Goal: Transaction & Acquisition: Book appointment/travel/reservation

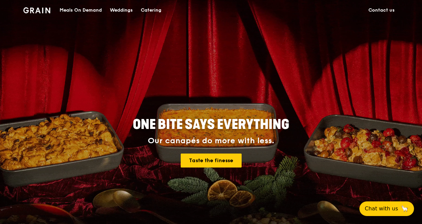
click at [147, 7] on div "Catering" at bounding box center [151, 10] width 21 height 20
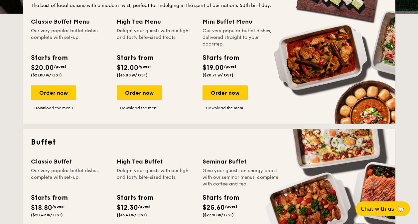
scroll to position [171, 0]
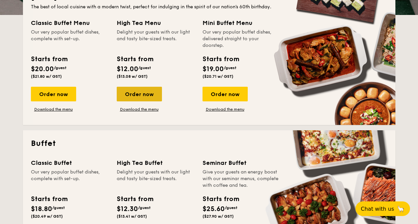
click at [136, 98] on div "Order now" at bounding box center [139, 94] width 45 height 15
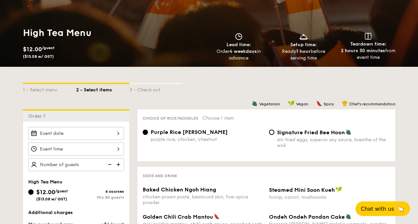
scroll to position [79, 0]
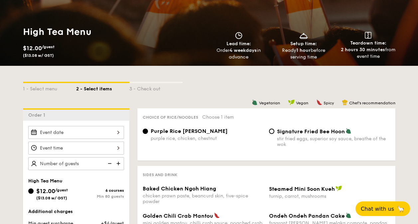
click at [94, 130] on input "Baked Chicken Ngoh Hiang chicken prawn paste, beancurd skin, five-spice powder" at bounding box center [76, 132] width 96 height 13
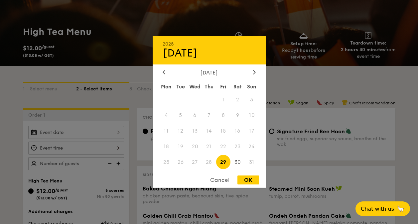
drag, startPoint x: 254, startPoint y: 69, endPoint x: 193, endPoint y: 112, distance: 73.7
click at [212, 106] on div "August 2025 Mon Tue Wed Thu Fri Sat Sun 1 2 3 4 5 6 7 8 9 10 11 12 13 14 15 16 …" at bounding box center [209, 119] width 113 height 101
click at [212, 106] on span at bounding box center [209, 100] width 14 height 14
click at [255, 72] on icon at bounding box center [254, 72] width 3 height 4
click at [167, 100] on span "1" at bounding box center [166, 100] width 14 height 14
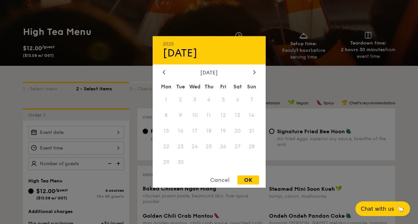
drag, startPoint x: 164, startPoint y: 96, endPoint x: 164, endPoint y: 69, distance: 26.9
click at [164, 68] on div "2025 Aug 29 September 2025 Mon Tue Wed Thu Fri Sat Sun 1 2 3 4 5 6 7 8 9 10 11 …" at bounding box center [209, 112] width 113 height 152
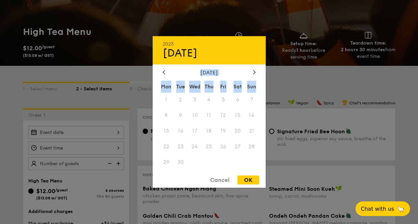
click at [164, 68] on div "2025 Aug 29 September 2025 Mon Tue Wed Thu Fri Sat Sun 1 2 3 4 5 6 7 8 9 10 11 …" at bounding box center [209, 112] width 113 height 152
drag, startPoint x: 163, startPoint y: 72, endPoint x: 170, endPoint y: 108, distance: 36.6
click at [170, 108] on div "September 2025 Mon Tue Wed Thu Fri Sat Sun 1 2 3 4 5 6 7 8 9 10 11 12 13 14 15 …" at bounding box center [209, 119] width 113 height 101
click at [170, 107] on div "Mon Tue Wed Thu Fri Sat Sun 1 2 3 4 5 6 7 8 9 10 11 12 13 14 15 16 17 18 19 20 …" at bounding box center [209, 126] width 113 height 90
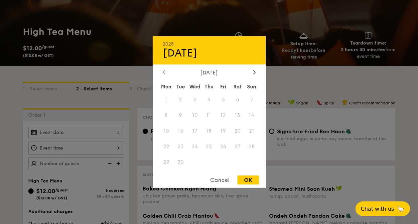
click at [166, 74] on div at bounding box center [164, 72] width 6 height 6
click at [244, 179] on div "OK" at bounding box center [248, 180] width 22 height 9
type input "Aug 29, 2025"
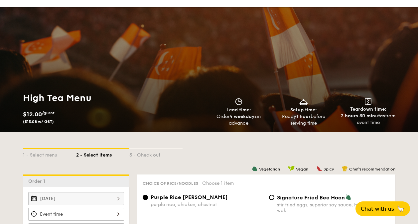
scroll to position [0, 0]
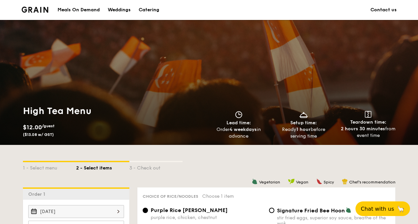
click at [147, 7] on div "Catering" at bounding box center [149, 10] width 21 height 20
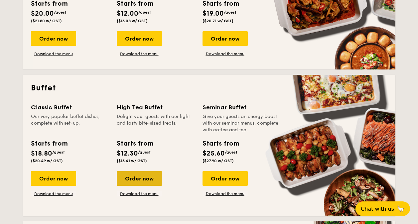
scroll to position [227, 0]
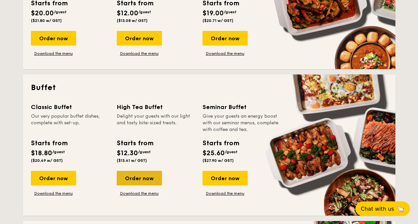
click at [146, 172] on div "Order now" at bounding box center [139, 178] width 45 height 15
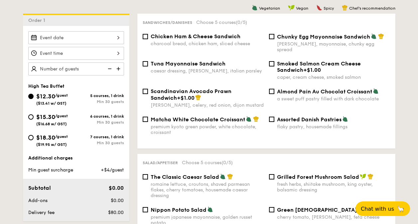
scroll to position [175, 0]
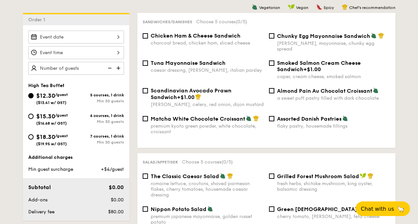
click at [95, 40] on input "$12.30 /guest ($13.41 w/ GST)" at bounding box center [76, 37] width 96 height 13
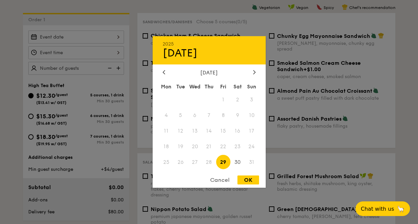
click at [103, 43] on div at bounding box center [209, 112] width 418 height 224
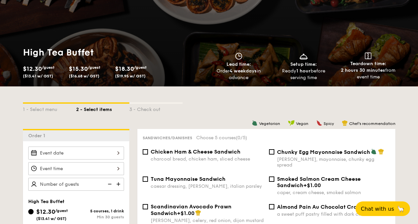
scroll to position [179, 0]
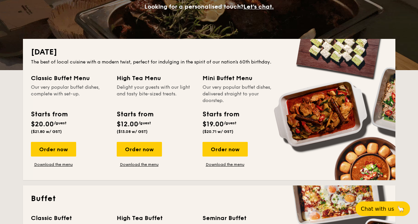
scroll to position [115, 0]
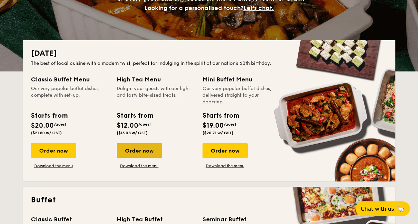
click at [138, 151] on div "Order now" at bounding box center [139, 150] width 45 height 15
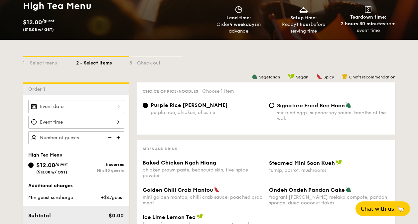
scroll to position [106, 0]
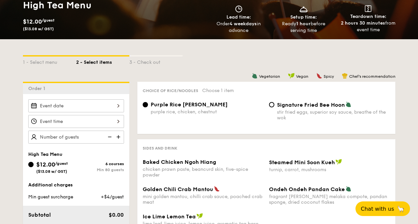
click at [115, 105] on input "Baked Chicken Ngoh Hiang chicken prawn paste, beancurd skin, five-spice powder" at bounding box center [76, 105] width 96 height 13
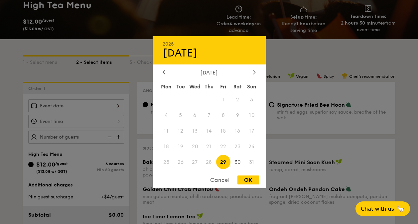
click at [254, 75] on div at bounding box center [254, 72] width 6 height 6
click at [218, 178] on div "Cancel" at bounding box center [219, 180] width 33 height 9
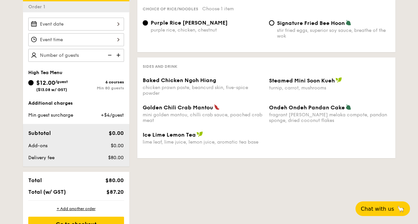
scroll to position [188, 0]
